Goal: Transaction & Acquisition: Purchase product/service

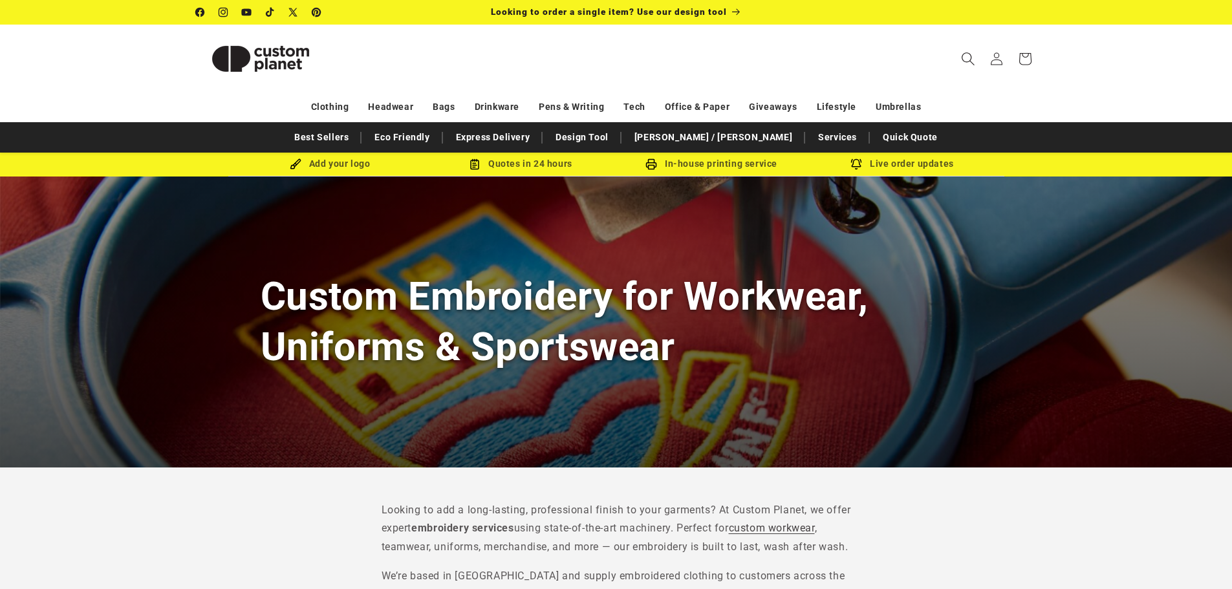
click at [961, 58] on icon "Search" at bounding box center [968, 59] width 14 height 14
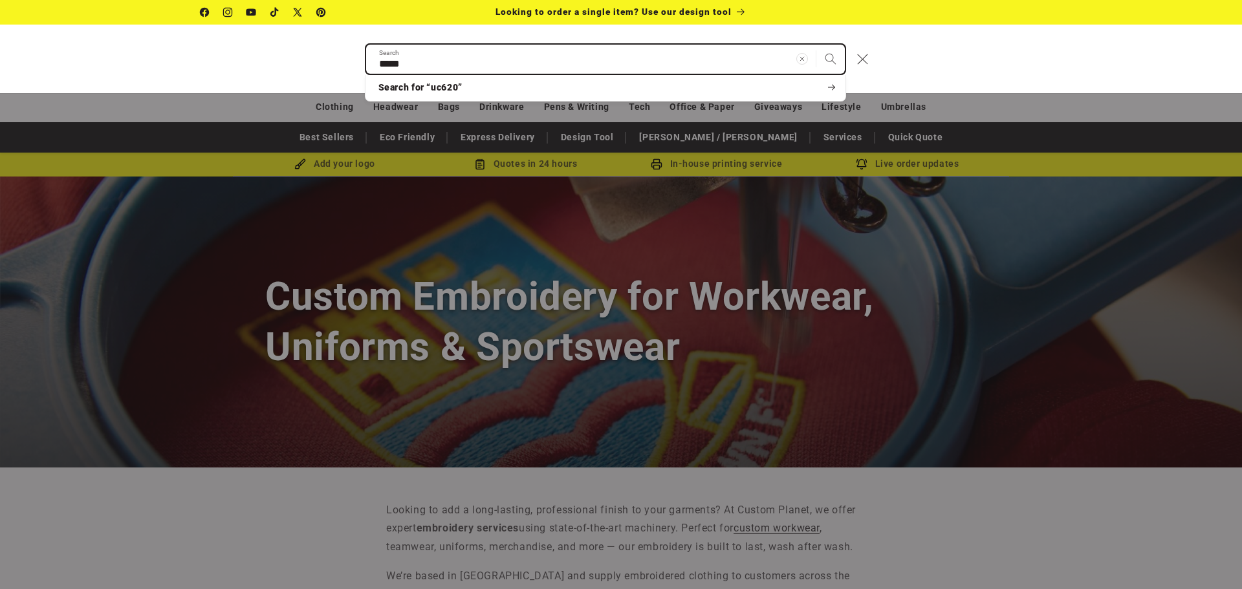
type input "*****"
click at [816, 45] on button "Search" at bounding box center [830, 59] width 28 height 28
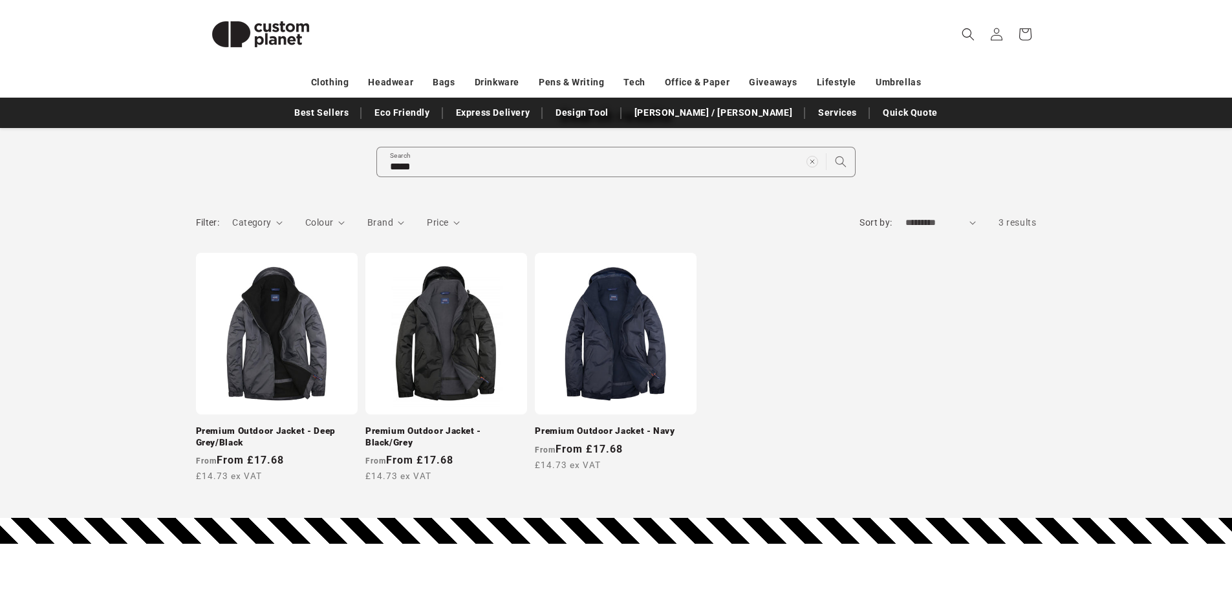
scroll to position [129, 0]
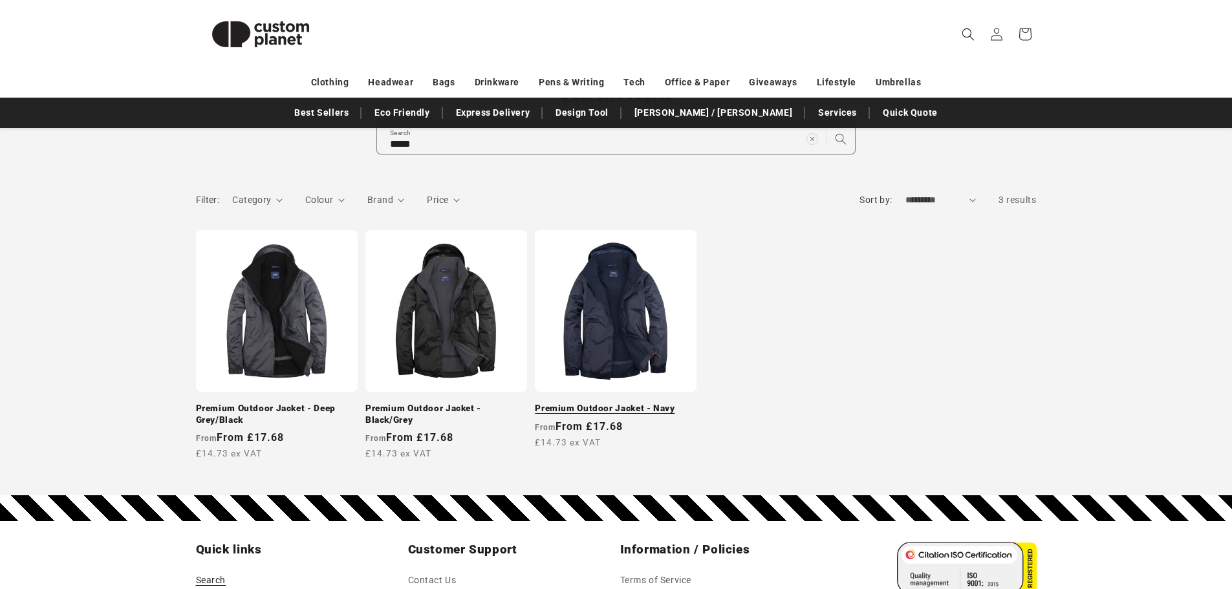
click at [635, 403] on link "Premium Outdoor Jacket - Navy" at bounding box center [616, 409] width 162 height 12
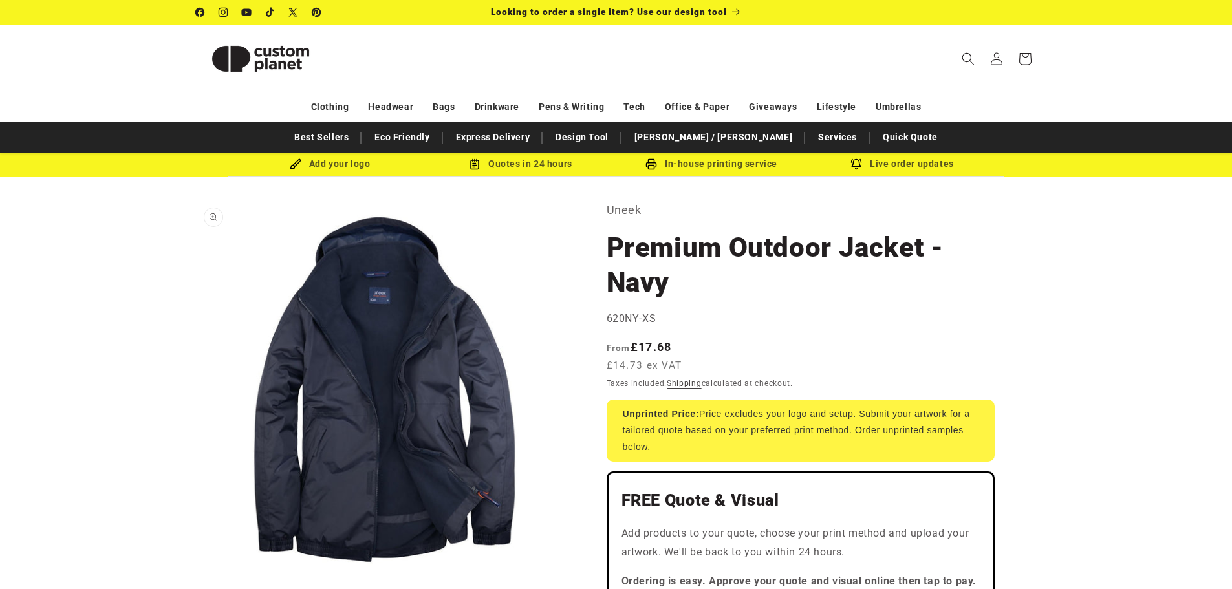
click at [196, 578] on button "Open media 1 in modal" at bounding box center [196, 578] width 0 height 0
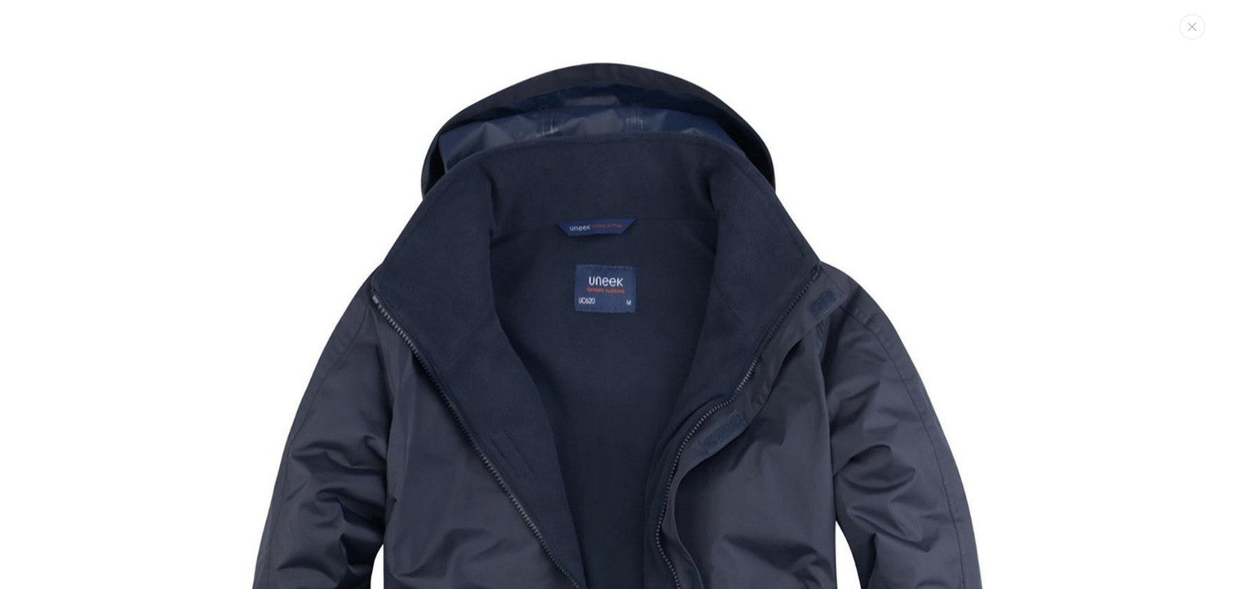
scroll to position [13, 0]
